Goal: Information Seeking & Learning: Learn about a topic

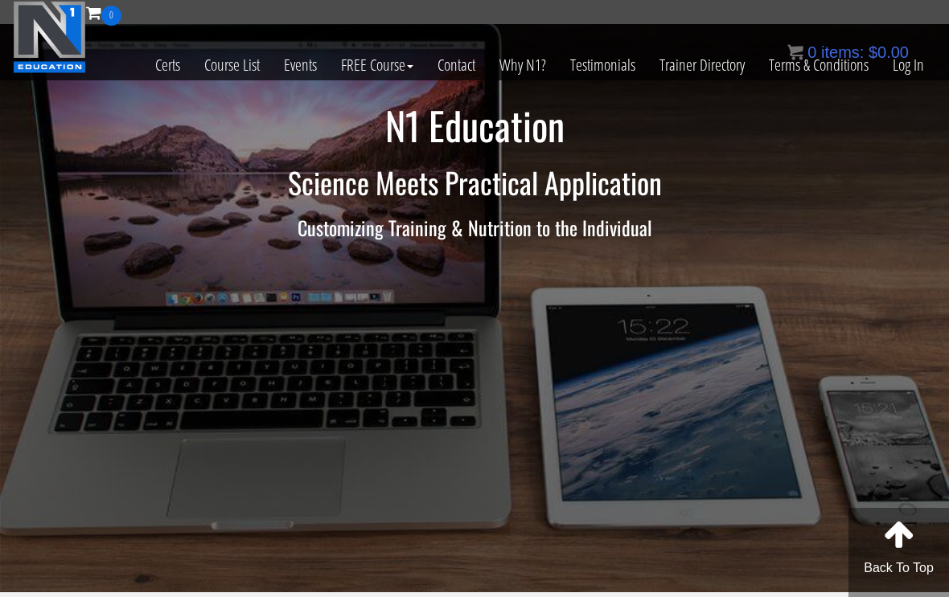
click at [915, 68] on link "Log In" at bounding box center [907, 65] width 55 height 79
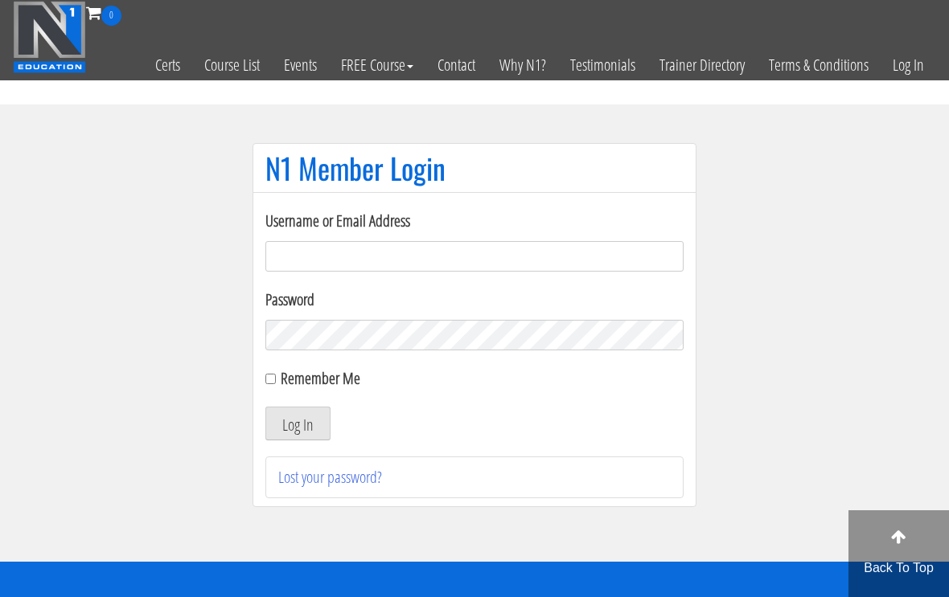
scroll to position [104, 0]
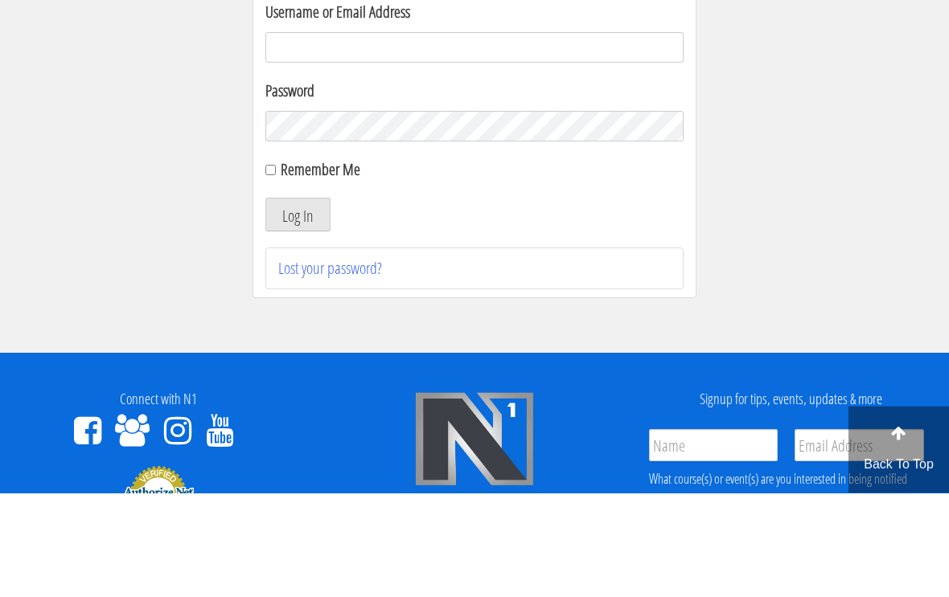
type input "[EMAIL_ADDRESS][DOMAIN_NAME]"
click at [297, 320] on button "Log In" at bounding box center [297, 319] width 65 height 34
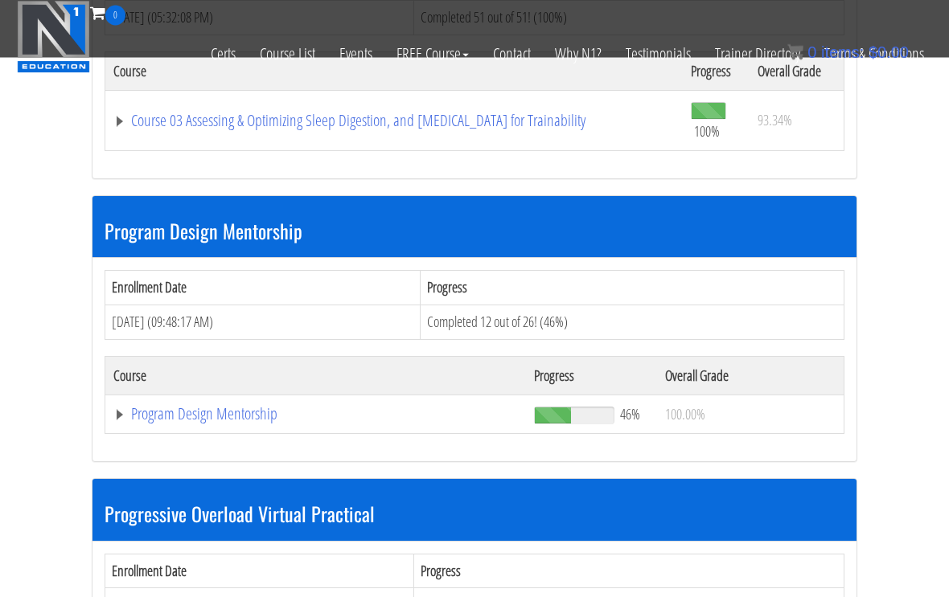
scroll to position [1524, 0]
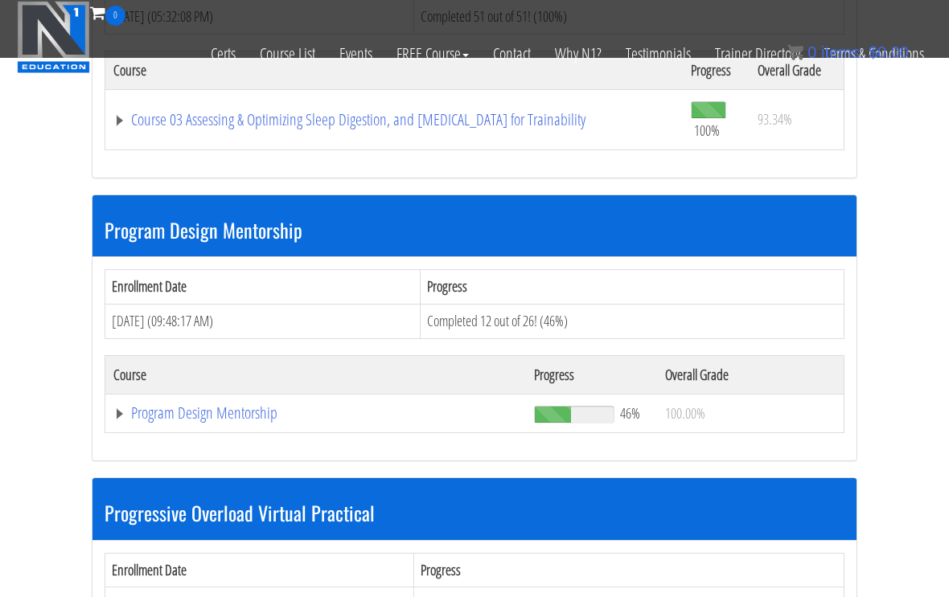
click at [178, 414] on link "Program Design Mentorship" at bounding box center [315, 413] width 404 height 16
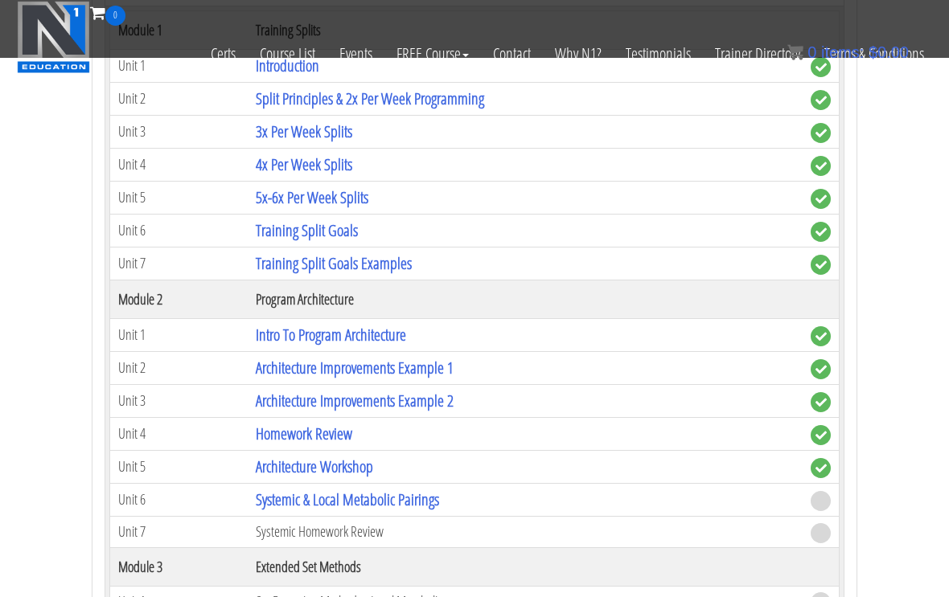
scroll to position [1952, 0]
click at [280, 496] on link "Systemic & Local Metabolic Pairings" at bounding box center [347, 499] width 183 height 22
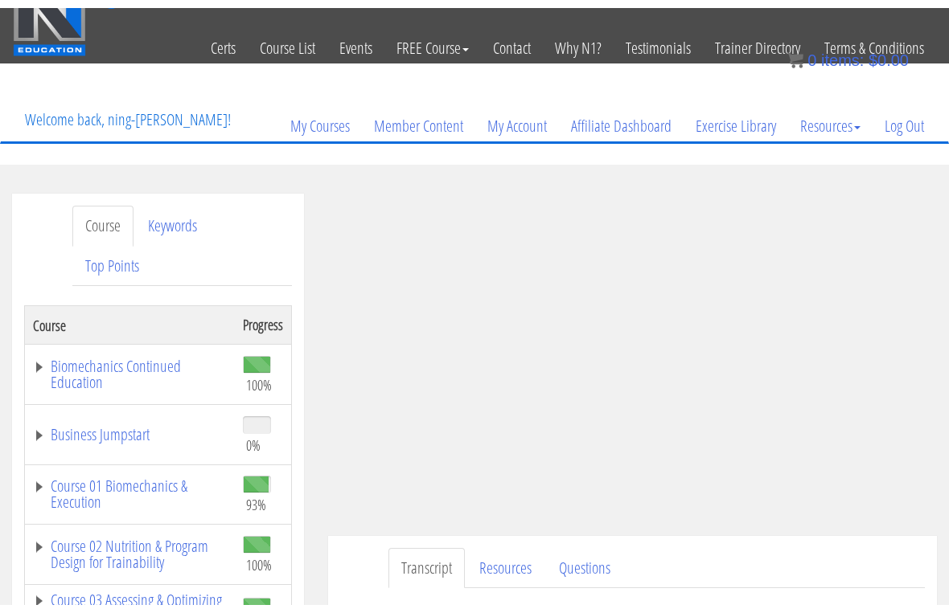
scroll to position [19, 0]
